Goal: Information Seeking & Learning: Learn about a topic

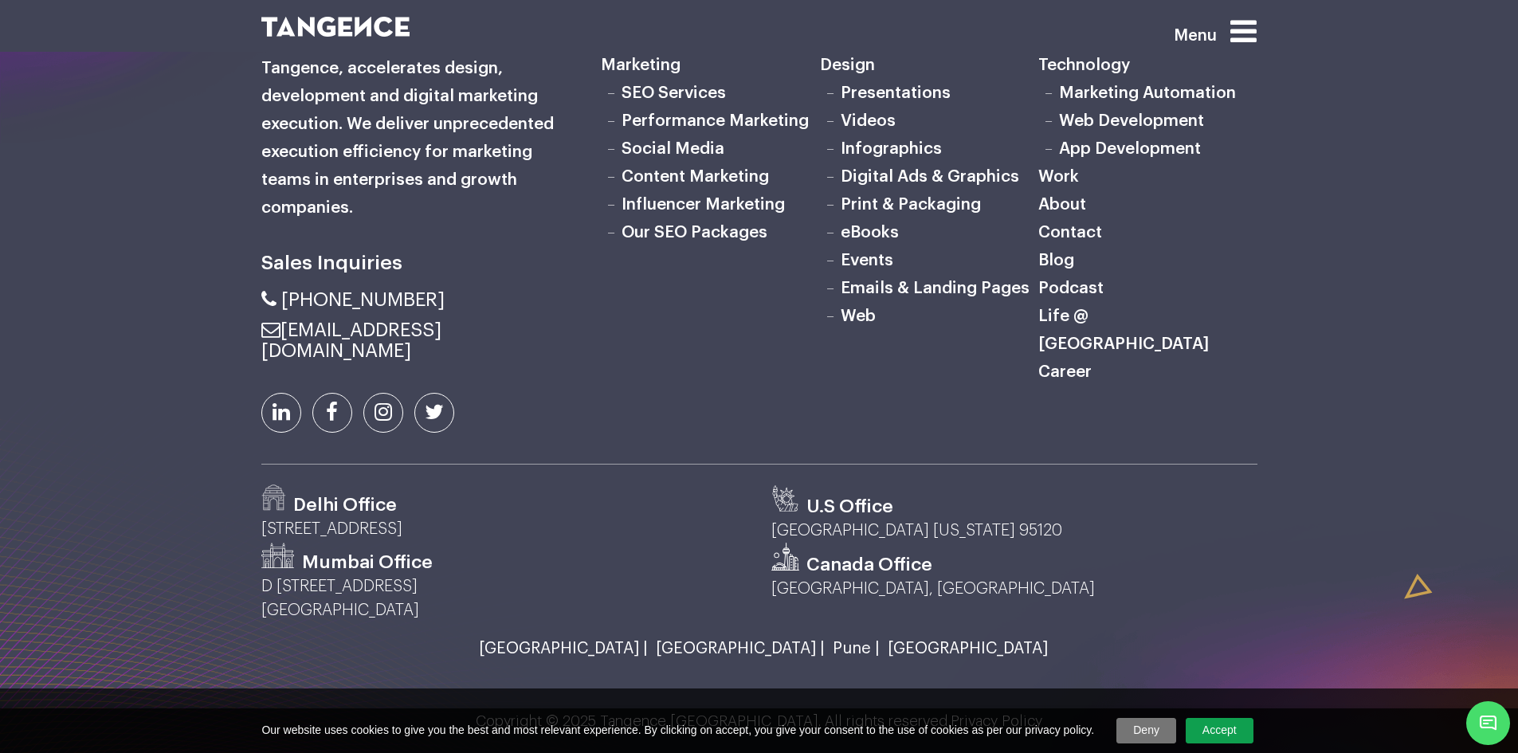
scroll to position [5409, 0]
click at [699, 101] on link "SEO Services" at bounding box center [673, 92] width 104 height 17
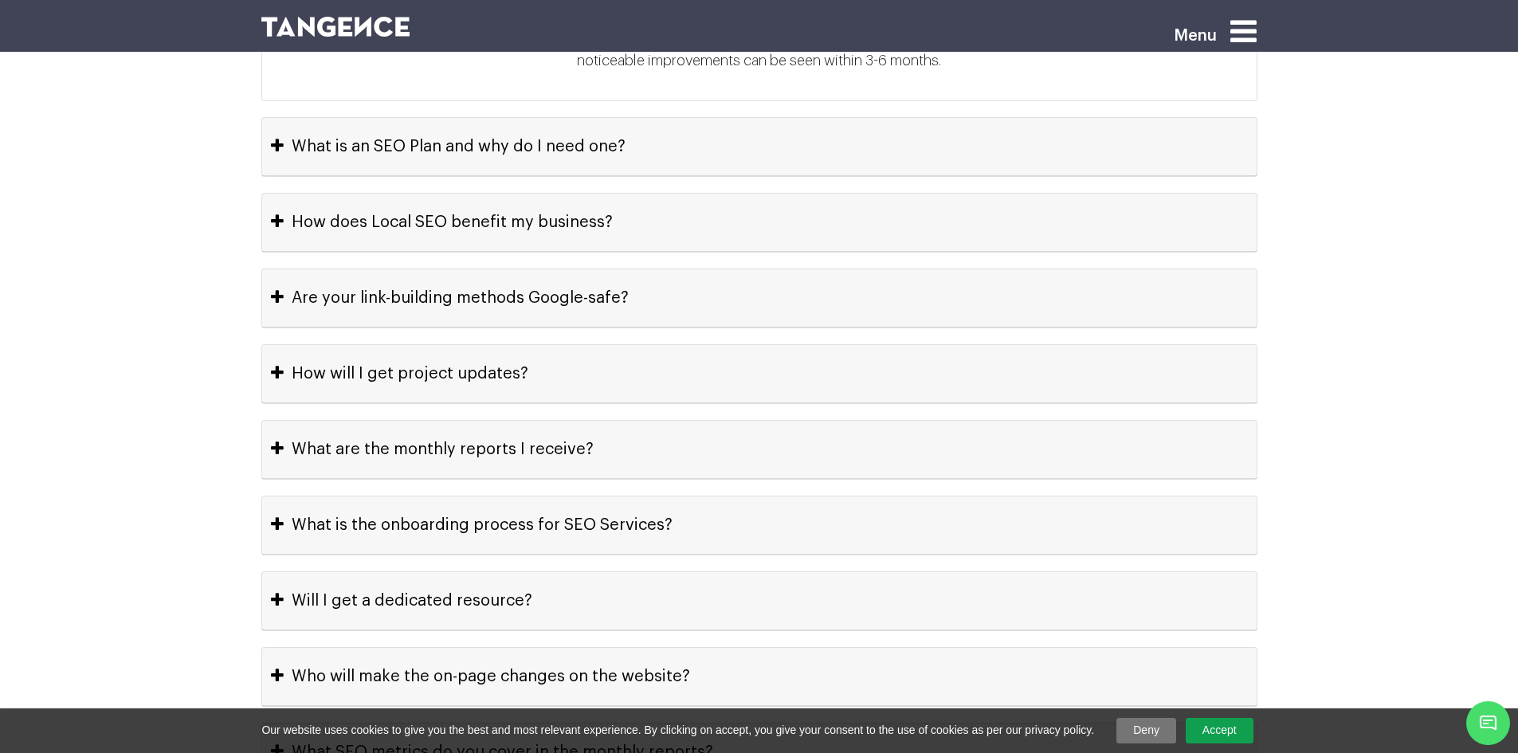
scroll to position [7250, 0]
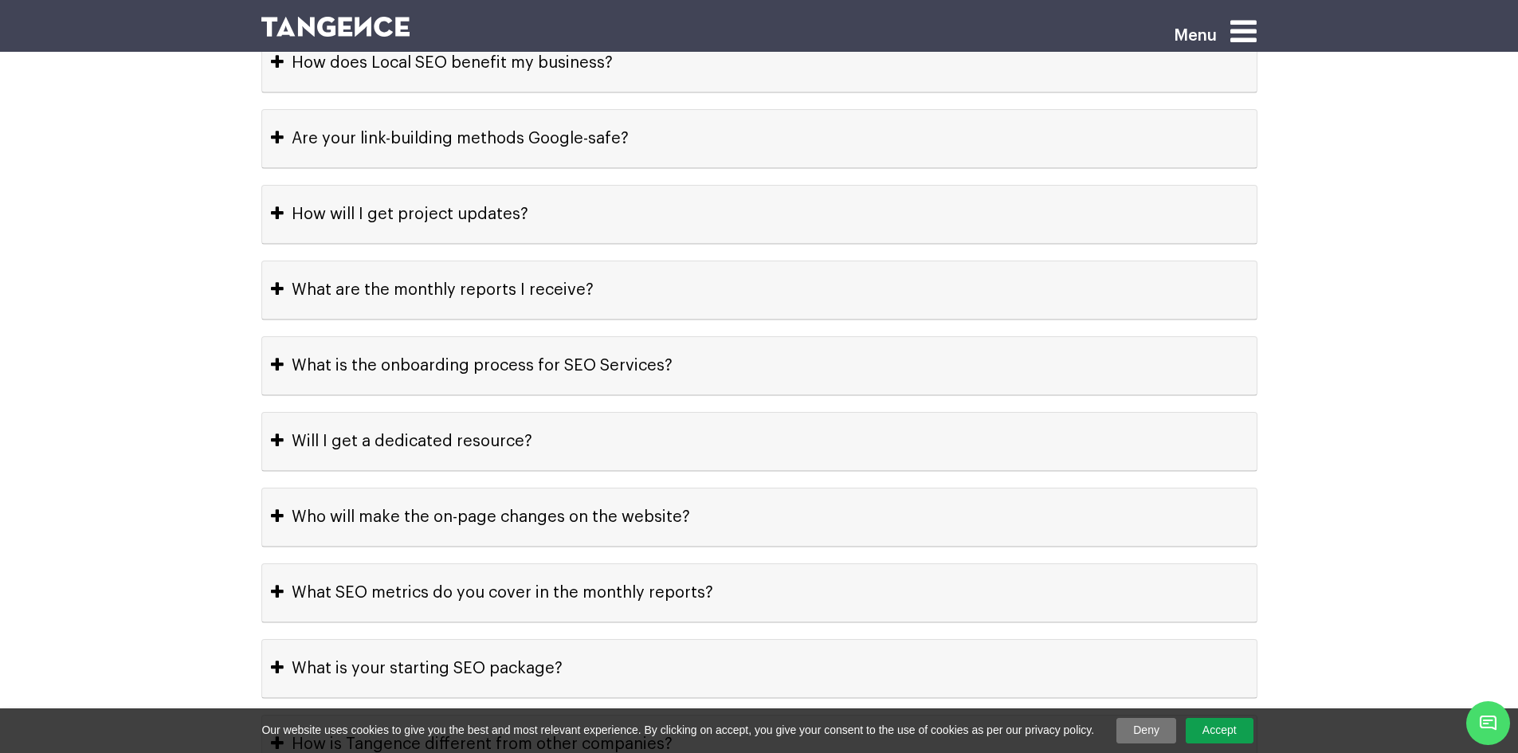
click at [186, 173] on section "Frequently Asked Questions How long before I can see results? The timeframe for…" at bounding box center [759, 261] width 1518 height 1160
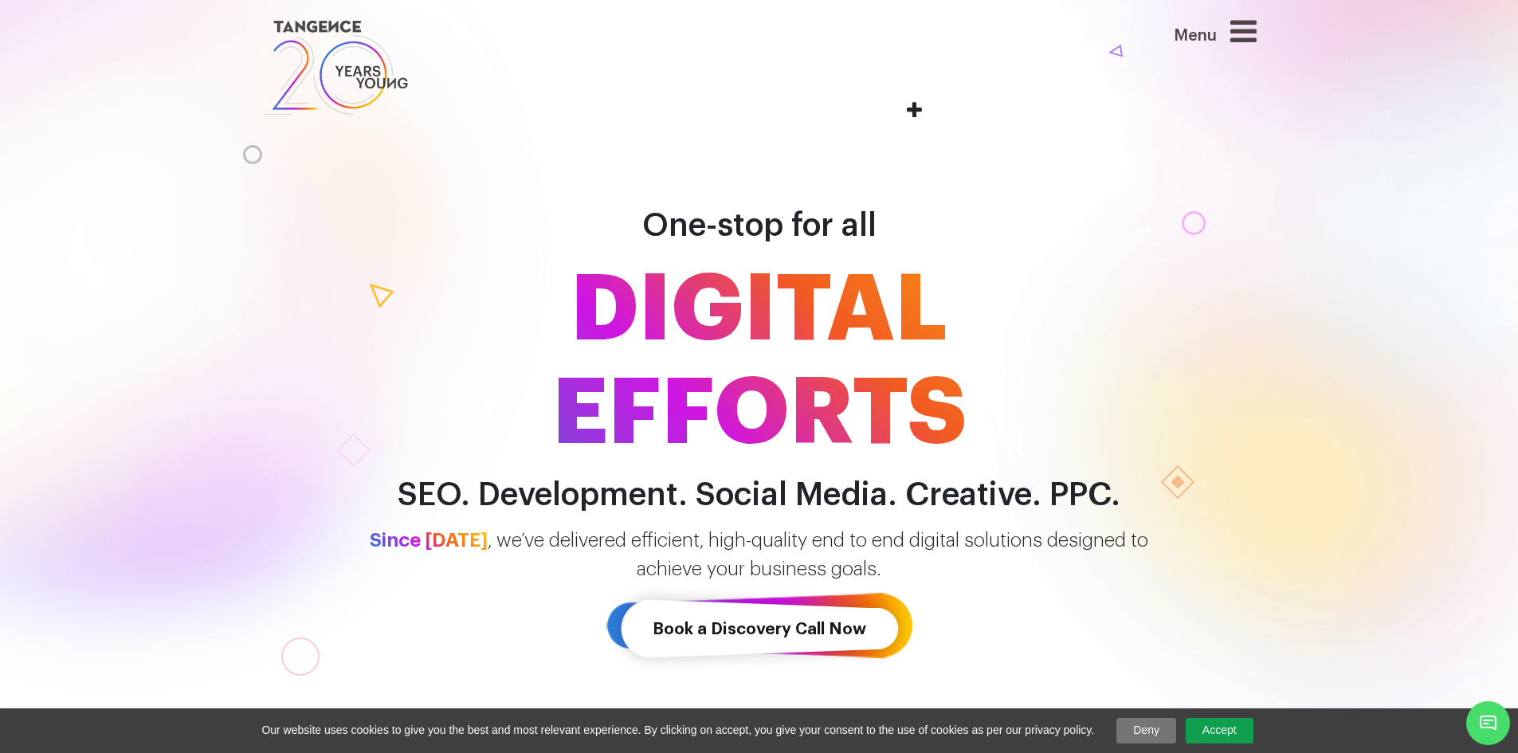
click at [378, 237] on h1 "One-stop for all DIGITAL EFFORTS" at bounding box center [759, 310] width 908 height 311
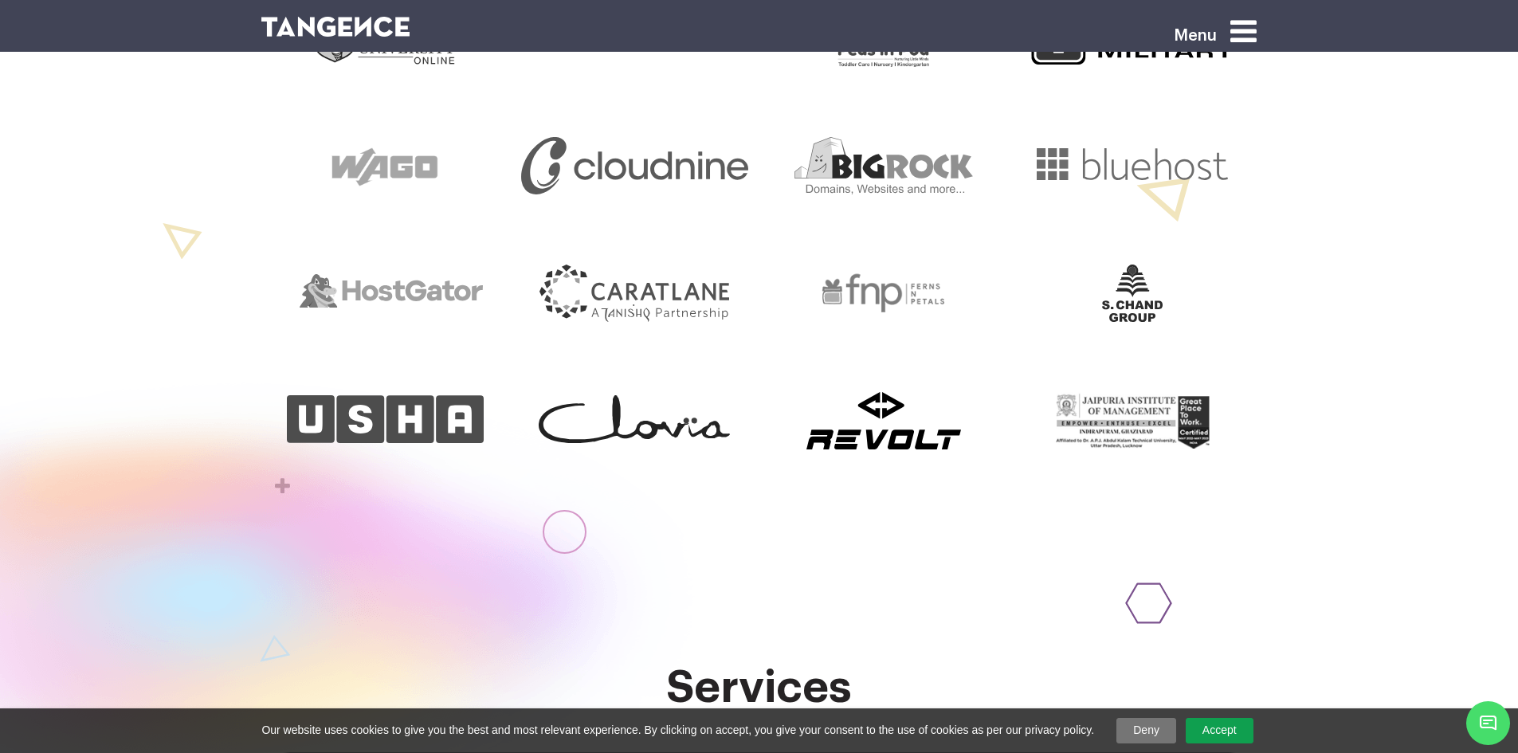
scroll to position [876, 0]
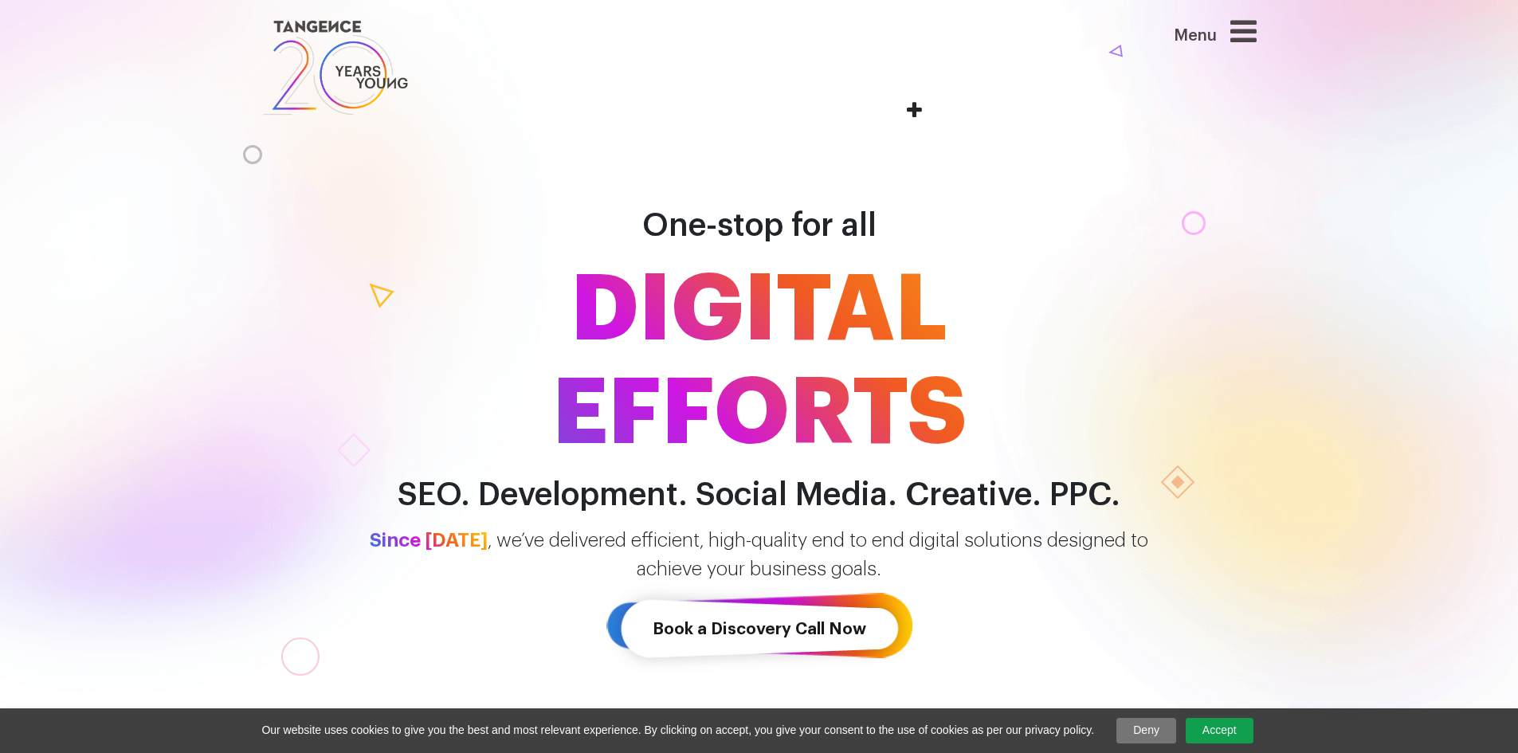
click at [610, 108] on link at bounding box center [674, 68] width 826 height 104
click at [47, 253] on div "One-stop for all DIGITAL EFFORTS SEO. Development. Social Media. Creative. PPC." at bounding box center [759, 334] width 1518 height 358
